Goal: Find specific page/section: Find specific page/section

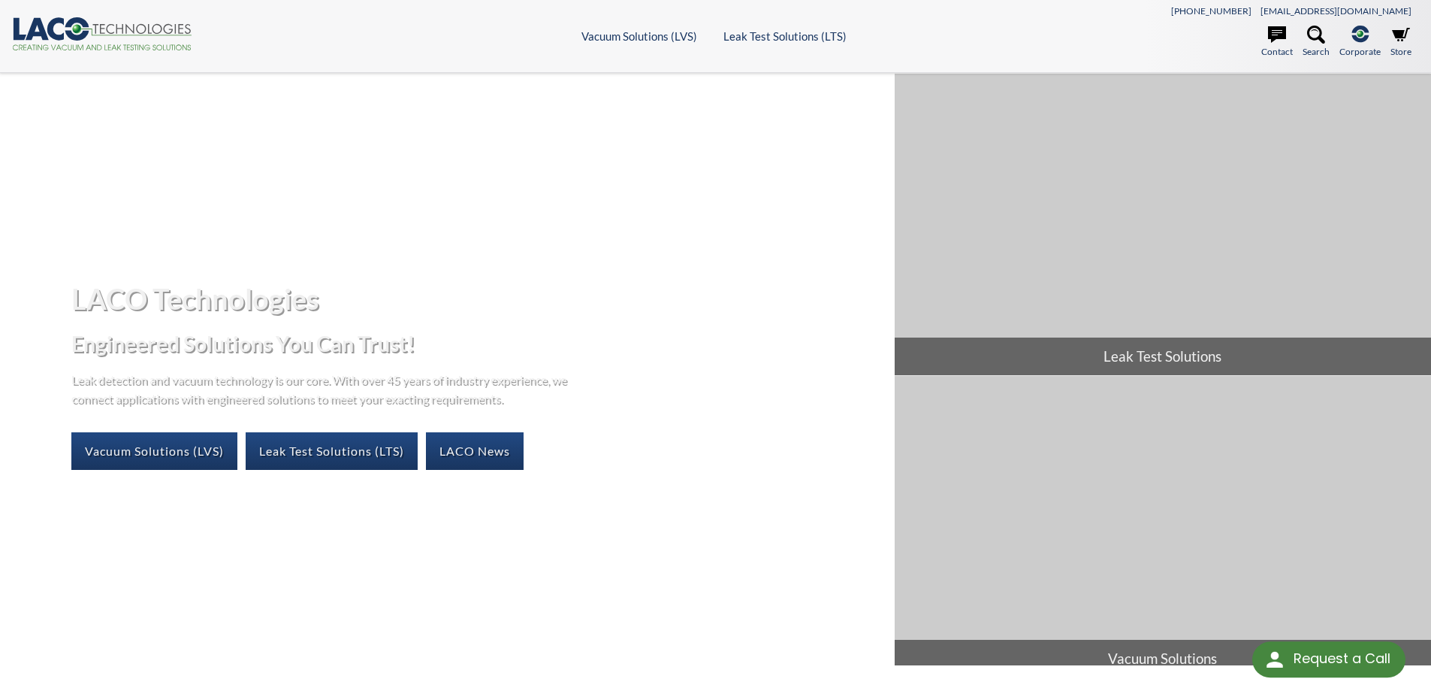
select select "Language Translate Widget"
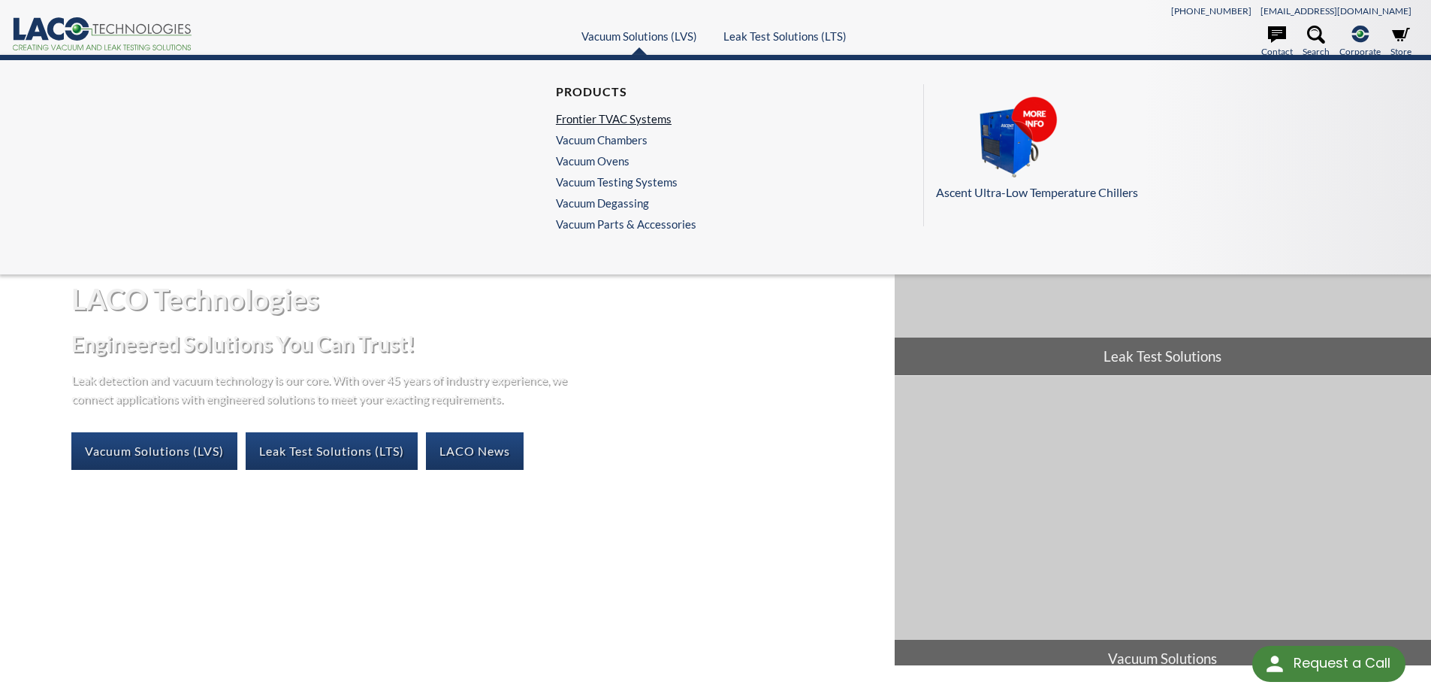
click at [620, 119] on link "Frontier TVAC Systems" at bounding box center [622, 119] width 133 height 14
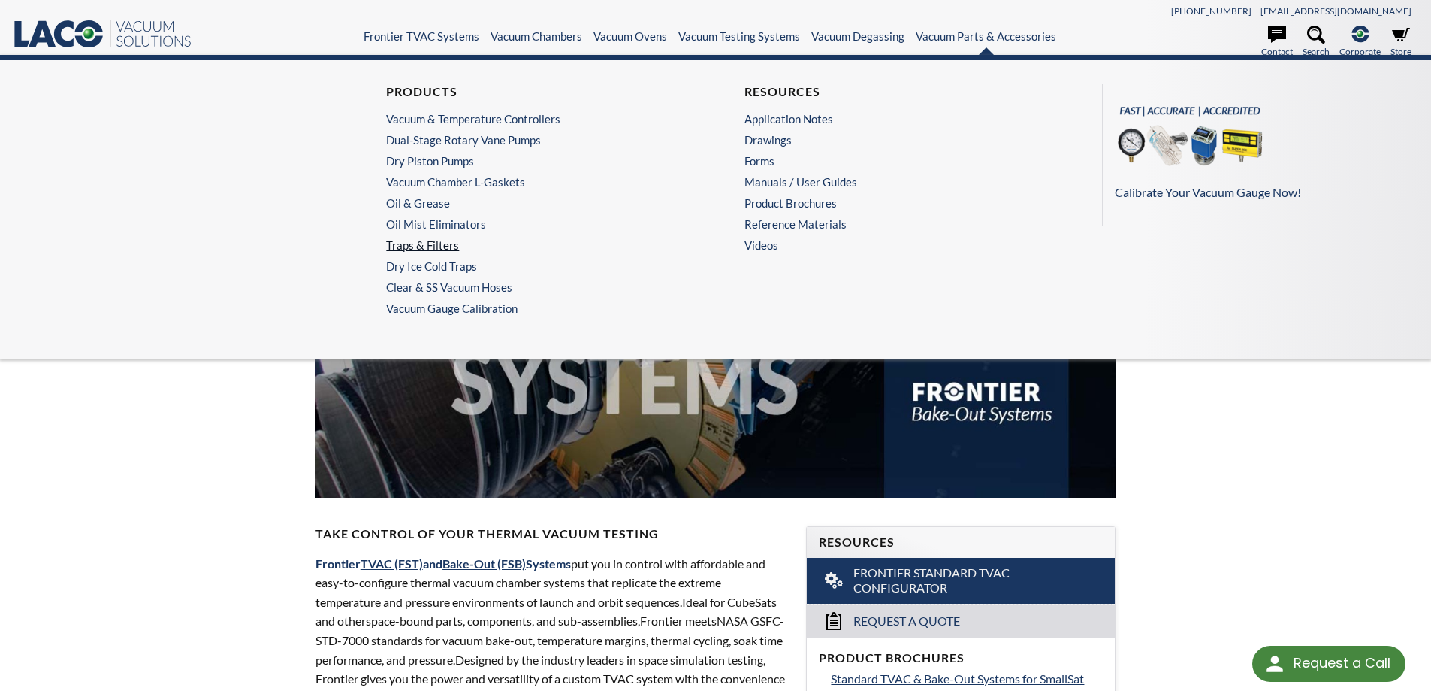
click at [426, 248] on link "Traps & Filters" at bounding box center [532, 245] width 293 height 14
